Goal: Information Seeking & Learning: Learn about a topic

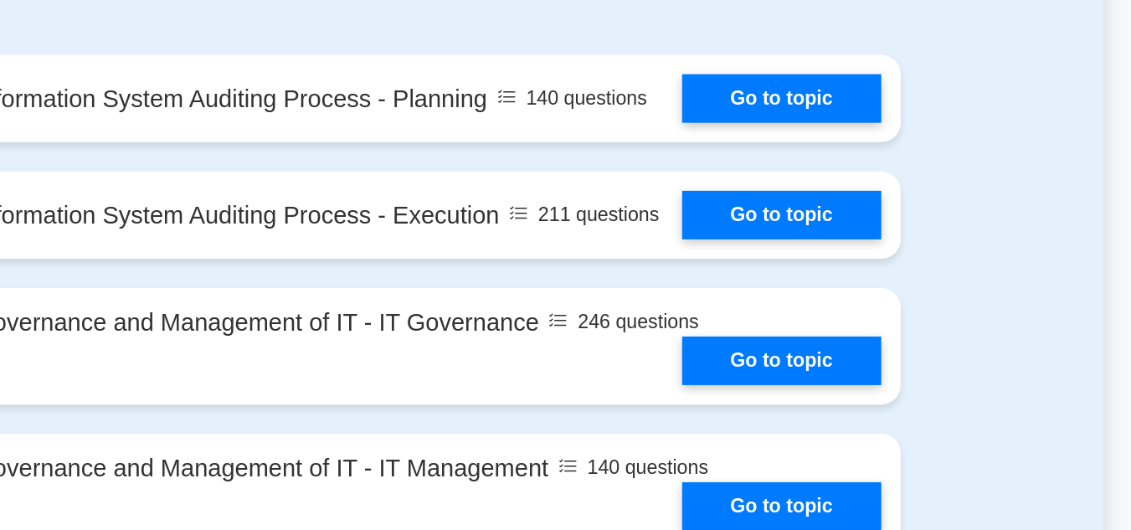
scroll to position [973, 0]
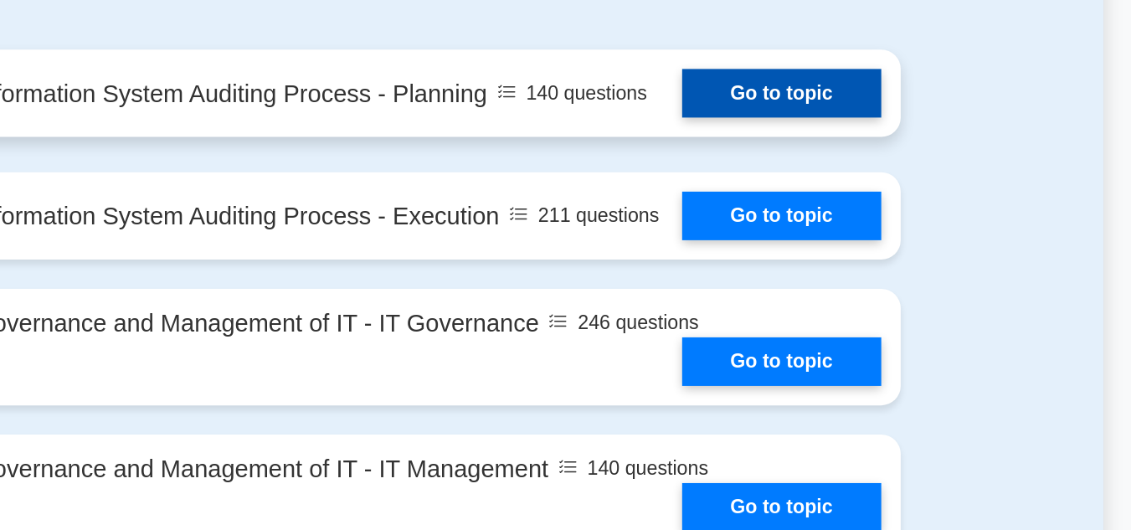
click at [844, 55] on link "Go to topic" at bounding box center [820, 64] width 137 height 33
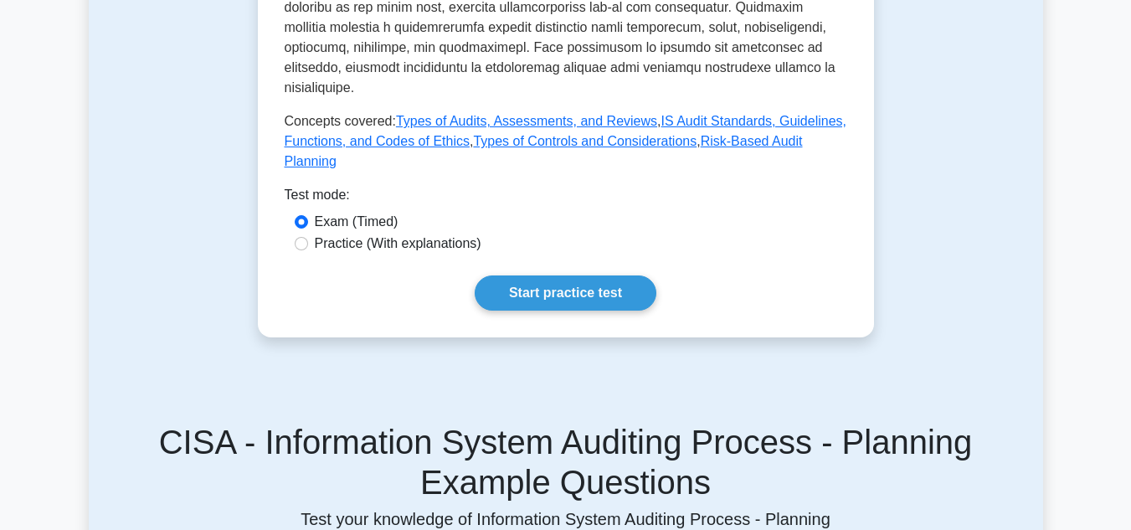
scroll to position [881, 0]
click at [403, 234] on label "Practice (With explanations)" at bounding box center [398, 244] width 167 height 20
click at [308, 238] on input "Practice (With explanations)" at bounding box center [301, 244] width 13 height 13
radio input "true"
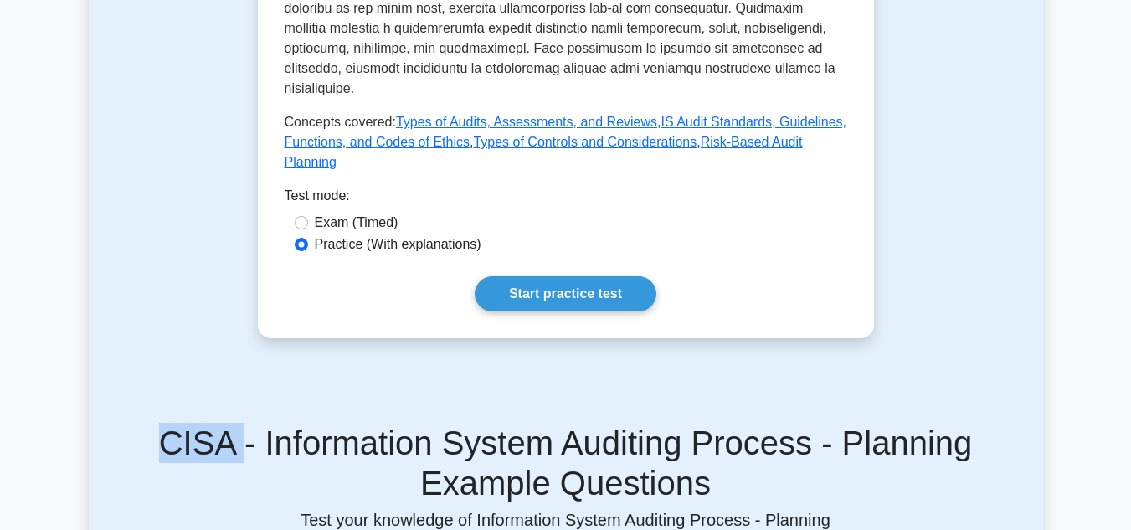
click at [552, 276] on link "Start practice test" at bounding box center [566, 293] width 182 height 35
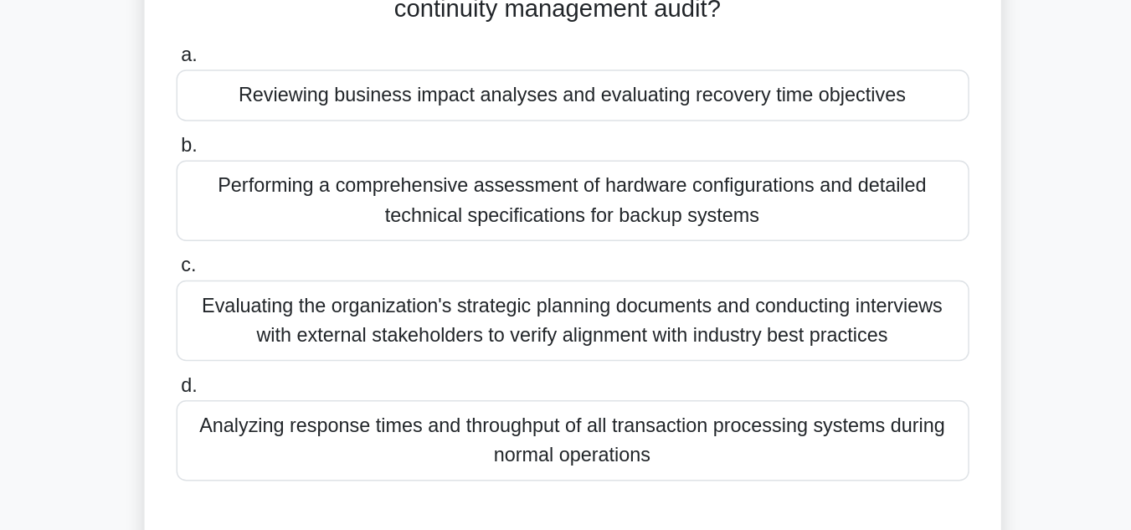
click at [728, 358] on div "Evaluating the organization's strategic planning documents and conducting inter…" at bounding box center [566, 384] width 542 height 55
click at [295, 352] on input "c. Evaluating the organization's strategic planning documents and conducting in…" at bounding box center [295, 346] width 0 height 11
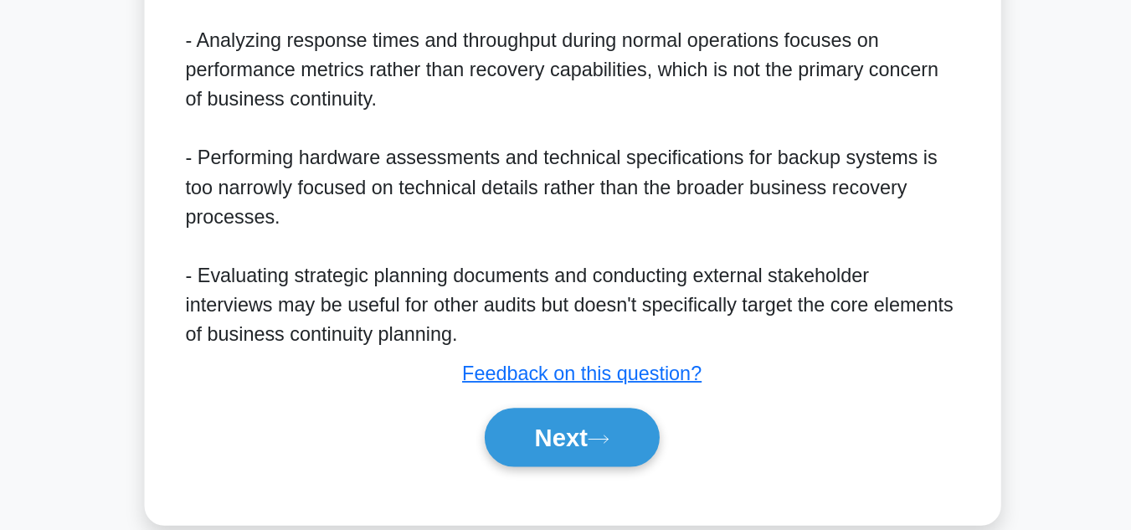
scroll to position [625, 0]
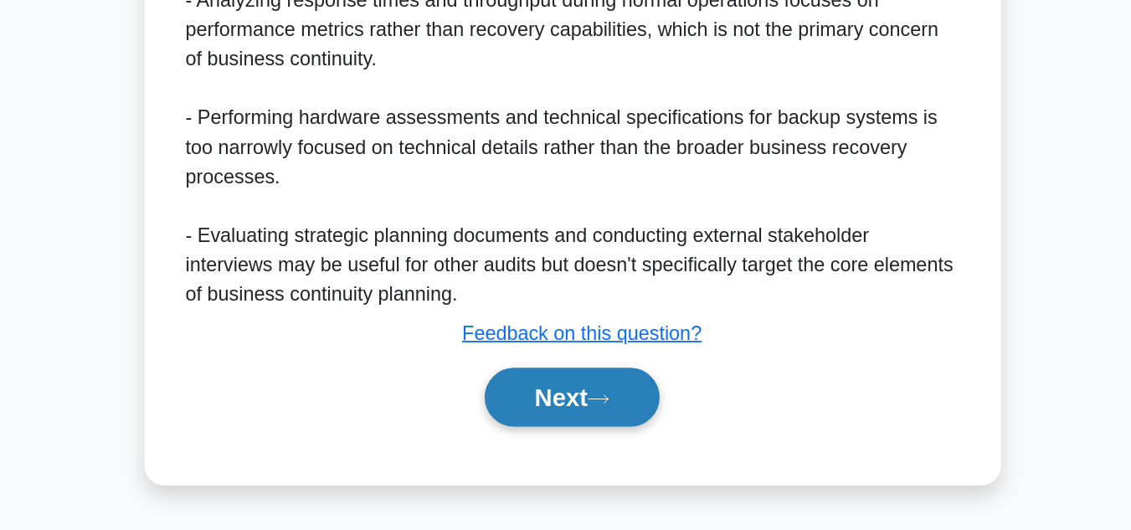
click at [618, 429] on button "Next" at bounding box center [566, 438] width 120 height 40
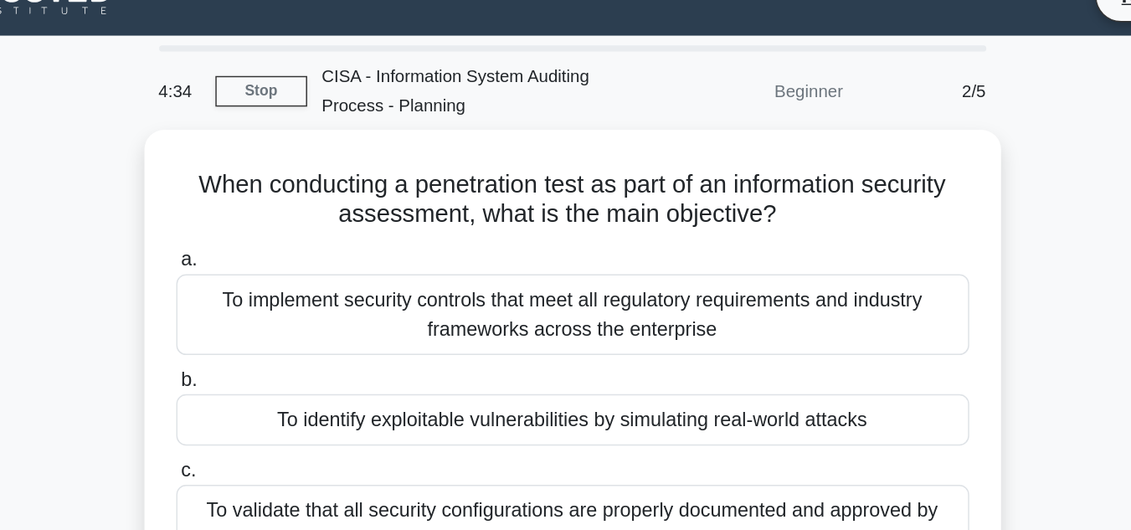
scroll to position [27, 0]
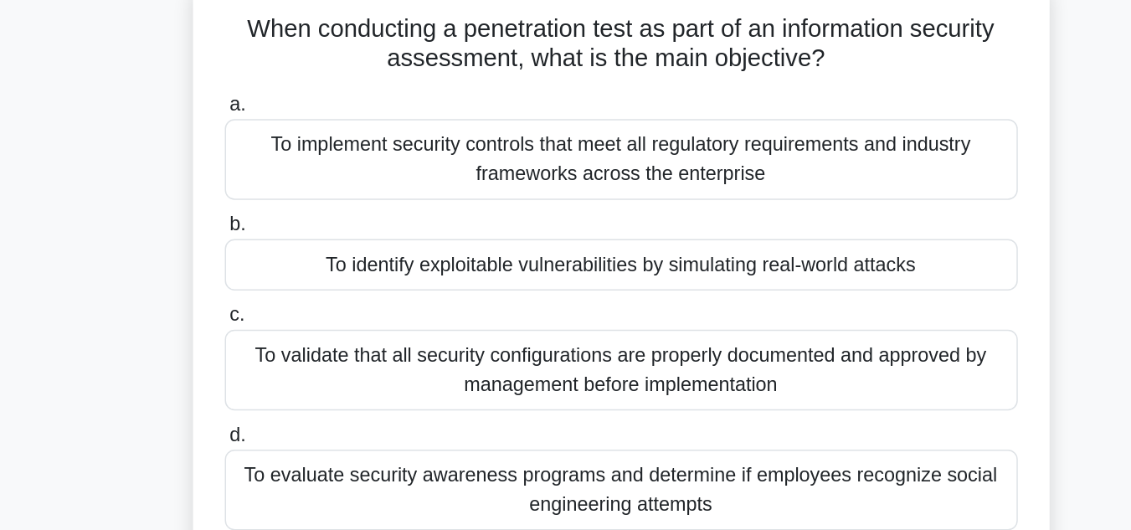
click at [503, 347] on div "To validate that all security configurations are properly documented and approv…" at bounding box center [566, 357] width 542 height 55
click at [295, 326] on input "c. To validate that all security configurations are properly documented and app…" at bounding box center [295, 320] width 0 height 11
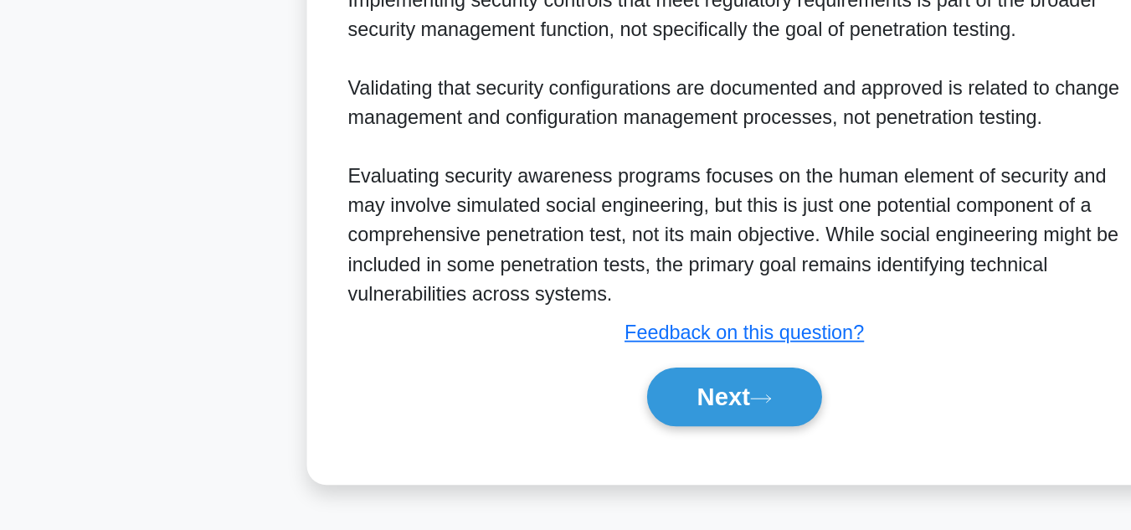
scroll to position [545, 0]
